Goal: Task Accomplishment & Management: Complete application form

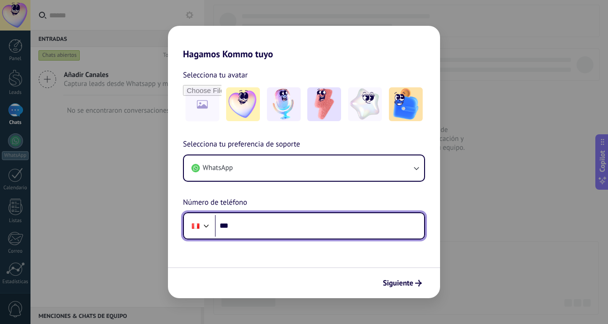
click at [273, 221] on input "***" at bounding box center [319, 226] width 209 height 22
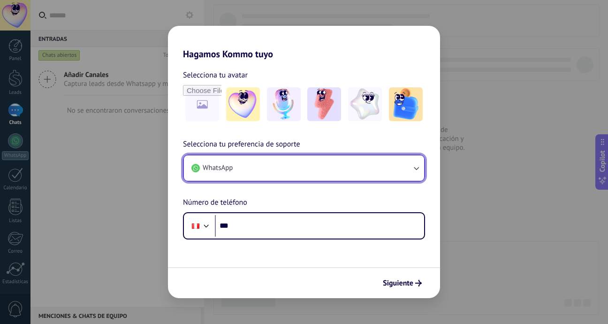
click at [416, 168] on icon "button" at bounding box center [416, 167] width 9 height 9
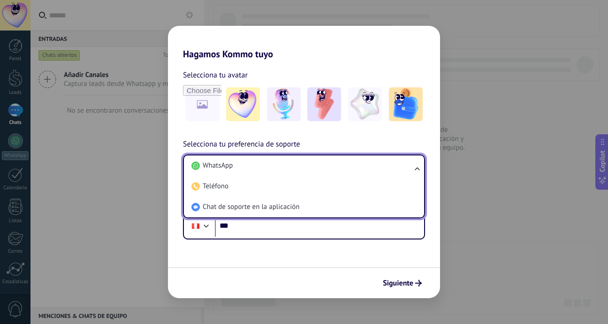
click at [416, 168] on ul "WhatsApp Teléfono Chat de soporte en la aplicación" at bounding box center [304, 186] width 242 height 64
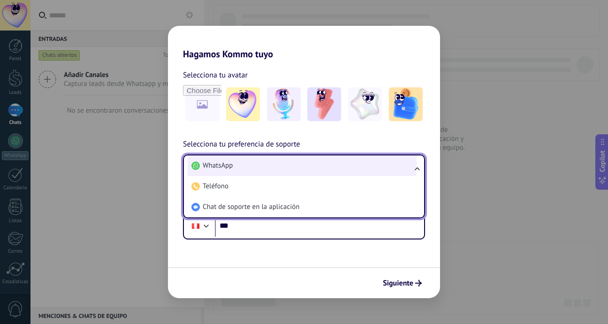
click at [242, 157] on li "WhatsApp" at bounding box center [302, 165] width 229 height 21
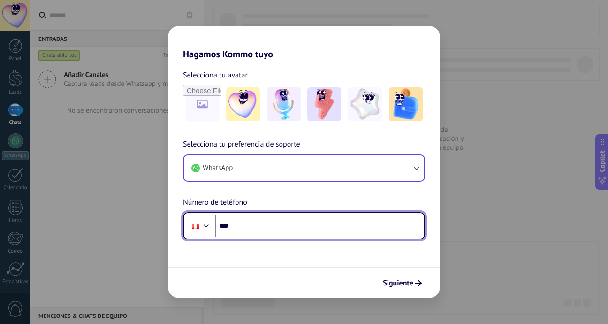
click at [260, 226] on input "***" at bounding box center [319, 226] width 209 height 22
type input "**********"
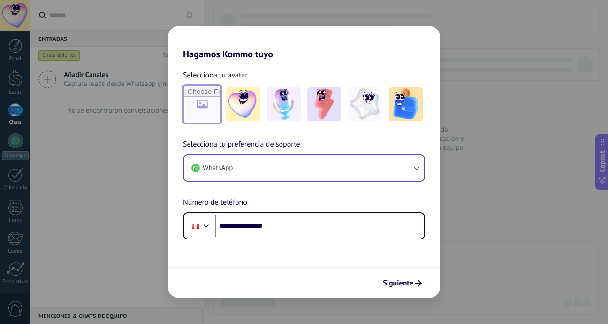
click at [210, 104] on input "file" at bounding box center [202, 104] width 37 height 37
type input "**********"
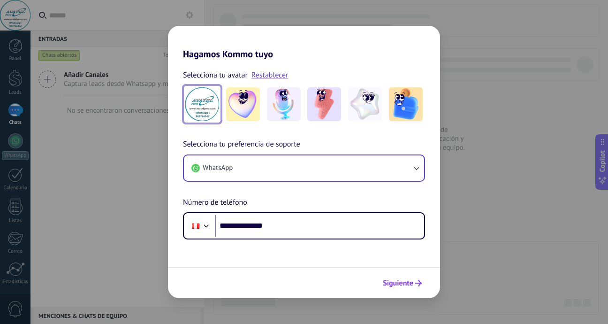
click at [407, 282] on span "Siguiente" at bounding box center [398, 283] width 31 height 7
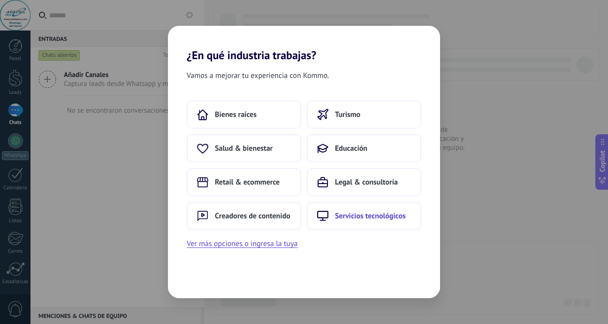
click at [381, 217] on span "Servicios tecnológicos" at bounding box center [370, 215] width 71 height 9
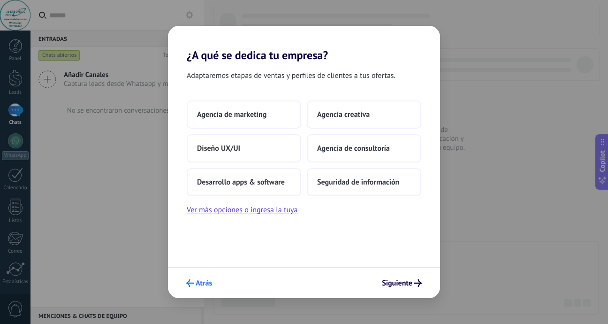
click at [188, 283] on use "submit" at bounding box center [190, 283] width 8 height 8
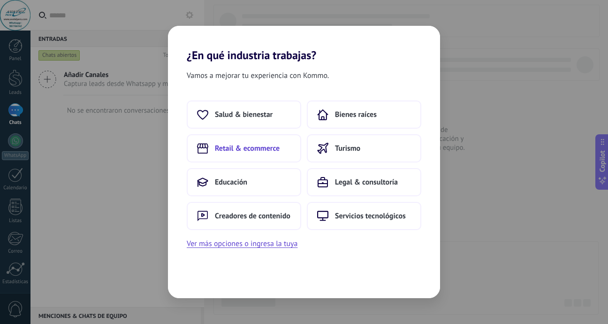
click at [256, 151] on span "Retail & ecommerce" at bounding box center [247, 148] width 65 height 9
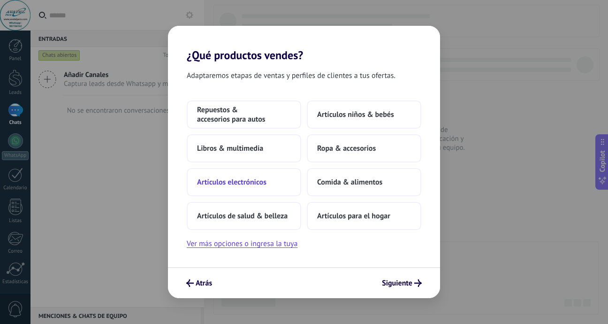
click at [248, 184] on span "Artículos electrónicos" at bounding box center [231, 181] width 69 height 9
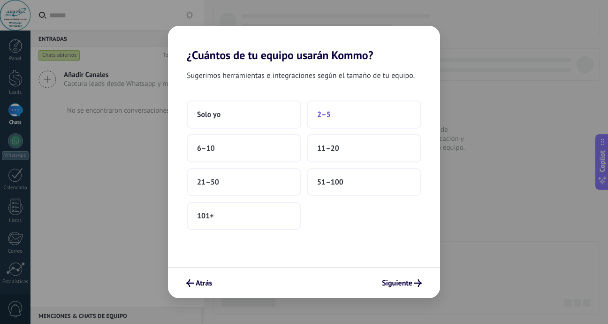
click at [331, 115] on button "2–5" at bounding box center [364, 114] width 115 height 28
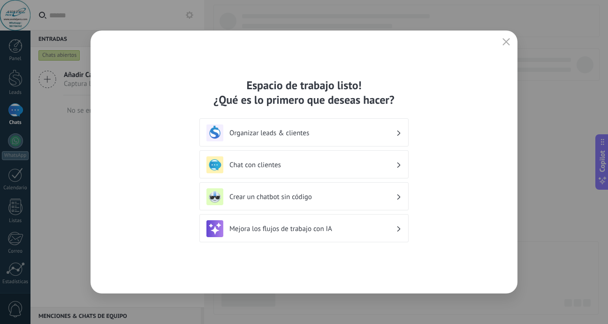
click at [280, 162] on h3 "Chat con clientes" at bounding box center [313, 165] width 167 height 9
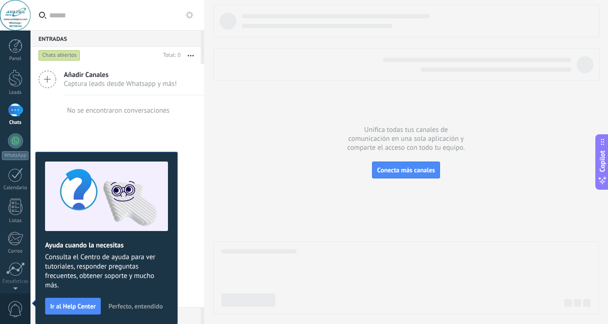
click at [100, 81] on span "Captura leads desde Whatsapp y más!" at bounding box center [120, 83] width 113 height 9
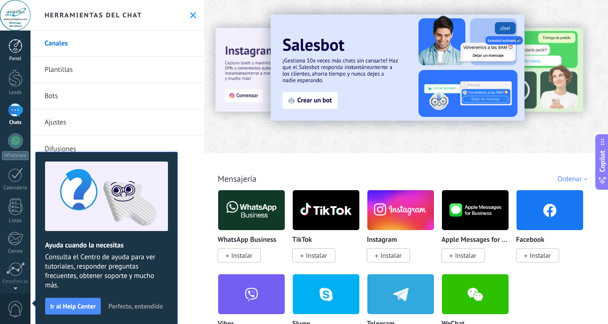
click at [18, 42] on div at bounding box center [15, 46] width 14 height 14
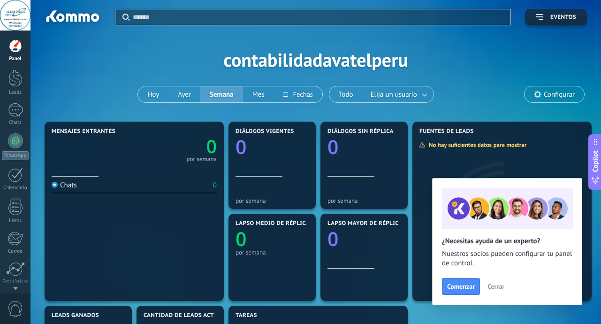
click at [494, 287] on span "Cerrar" at bounding box center [496, 286] width 17 height 7
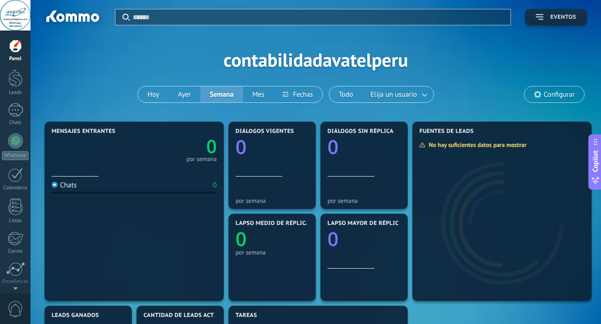
click at [566, 17] on span "Eventos" at bounding box center [564, 17] width 26 height 7
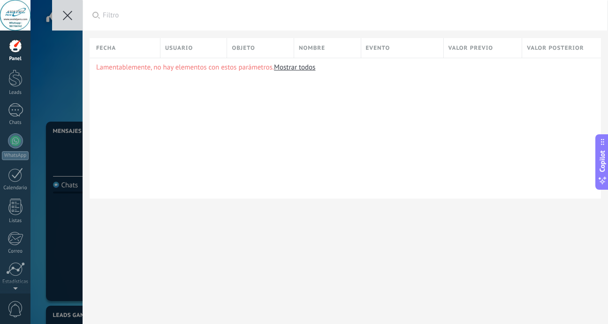
click at [61, 11] on button at bounding box center [67, 15] width 31 height 31
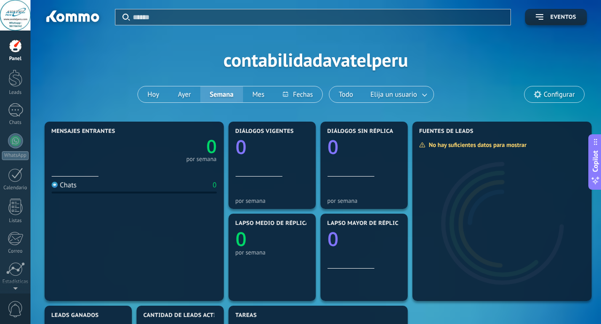
click at [19, 14] on div at bounding box center [15, 15] width 31 height 31
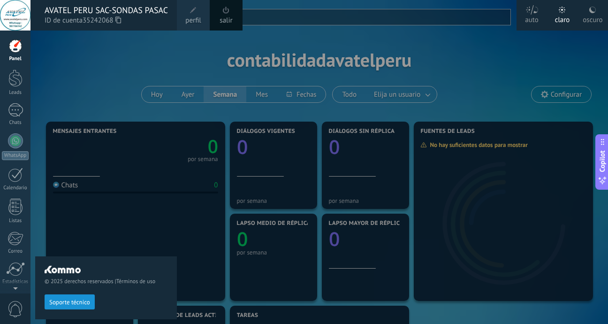
click at [120, 19] on icon at bounding box center [118, 19] width 6 height 7
click at [225, 20] on link "salir" at bounding box center [226, 20] width 13 height 10
